Goal: Transaction & Acquisition: Purchase product/service

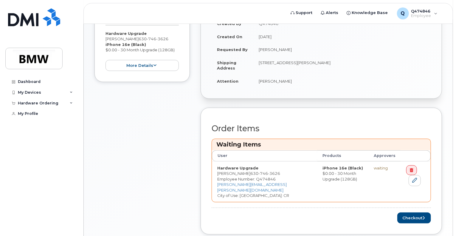
scroll to position [194, 0]
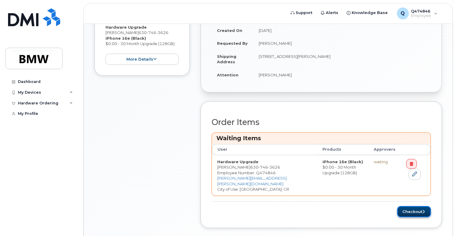
click at [406, 206] on button "Checkout" at bounding box center [414, 211] width 34 height 11
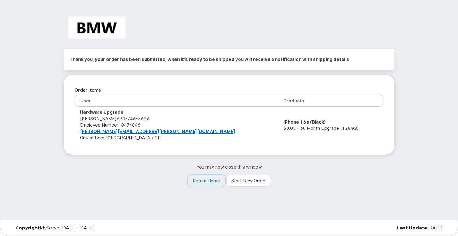
click at [208, 181] on link "Return Home" at bounding box center [207, 181] width 38 height 12
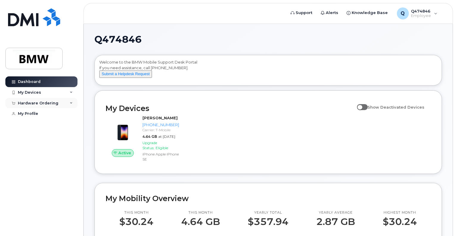
click at [31, 105] on div "Hardware Ordering" at bounding box center [38, 103] width 41 height 5
click at [31, 114] on div "My Orders" at bounding box center [31, 113] width 21 height 5
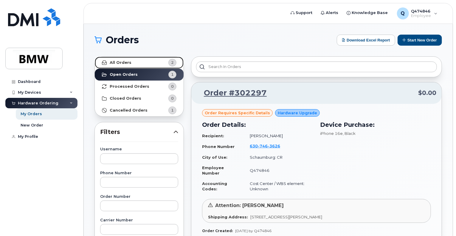
click at [125, 63] on strong "All Orders" at bounding box center [121, 62] width 22 height 5
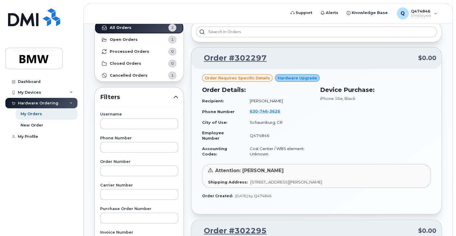
scroll to position [26, 0]
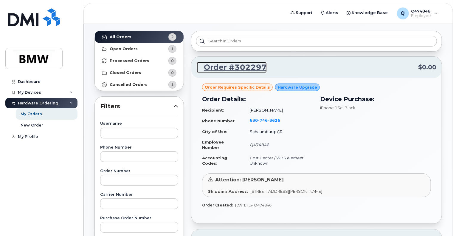
click at [248, 66] on link "Order #302297" at bounding box center [232, 67] width 70 height 11
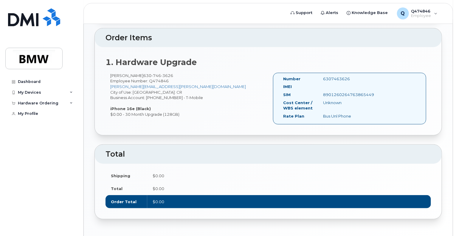
scroll to position [179, 0]
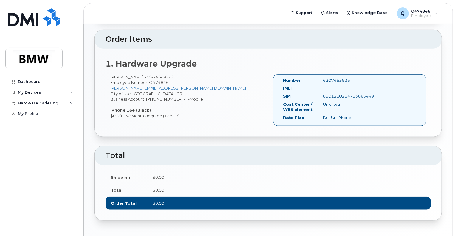
click at [338, 101] on div "Unknown" at bounding box center [347, 104] width 56 height 6
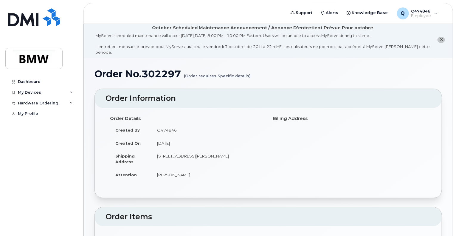
scroll to position [0, 0]
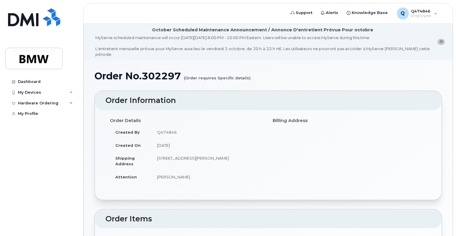
click at [442, 40] on icon "close notification" at bounding box center [441, 42] width 4 height 4
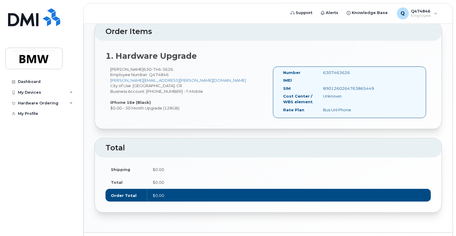
scroll to position [166, 0]
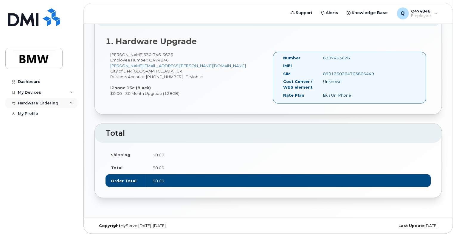
click at [58, 101] on div "Hardware Ordering" at bounding box center [41, 103] width 72 height 11
click at [40, 114] on div "My Orders" at bounding box center [31, 113] width 21 height 5
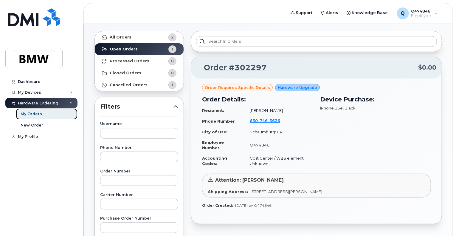
scroll to position [24, 0]
